Goal: Navigation & Orientation: Find specific page/section

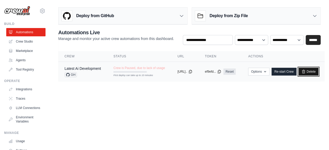
click at [319, 71] on link "Delete" at bounding box center [309, 72] width 20 height 8
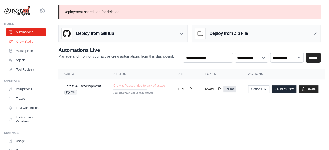
click at [23, 42] on link "Crew Studio" at bounding box center [26, 41] width 39 height 8
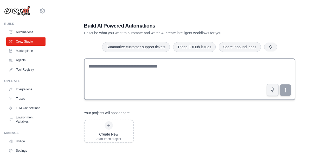
scroll to position [10, 0]
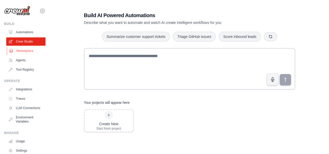
click at [30, 52] on link "Marketplace" at bounding box center [26, 51] width 39 height 8
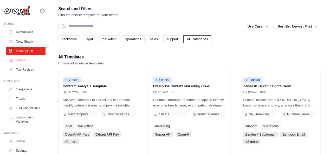
click at [17, 61] on link "Agents" at bounding box center [26, 60] width 39 height 8
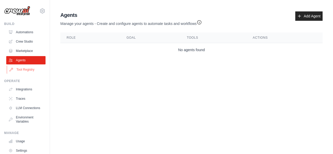
click at [18, 71] on link "Tool Registry" at bounding box center [26, 70] width 39 height 8
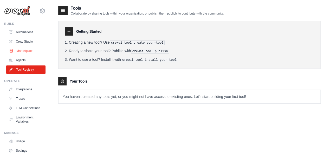
click at [30, 47] on link "Marketplace" at bounding box center [26, 51] width 39 height 8
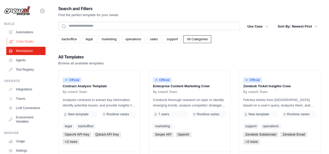
click at [30, 43] on link "Crew Studio" at bounding box center [26, 41] width 39 height 8
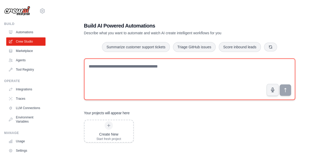
click at [177, 67] on textarea at bounding box center [189, 80] width 211 height 42
